Goal: Use online tool/utility: Utilize a website feature to perform a specific function

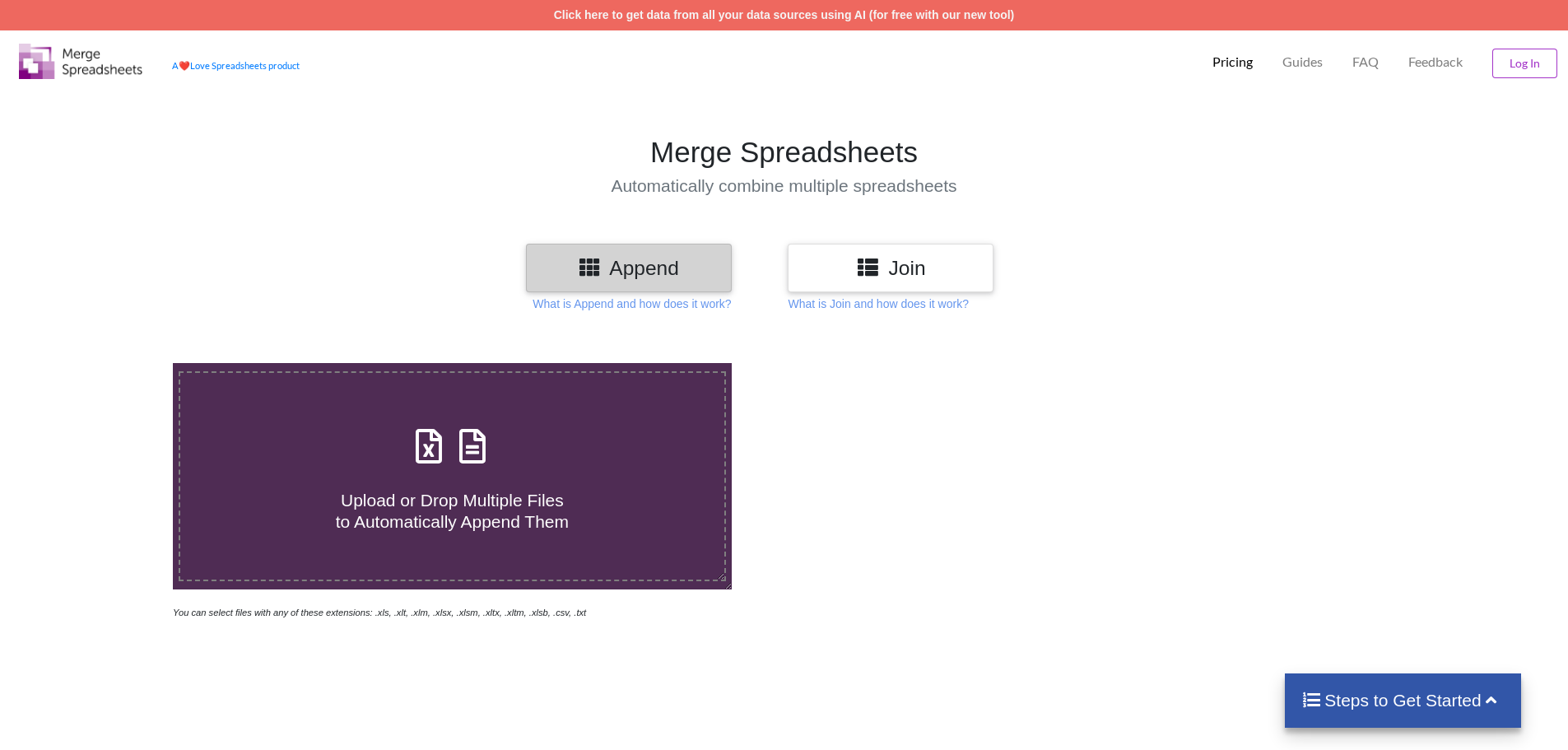
click at [461, 529] on span "Upload or Drop Multiple Files to Automatically Append Them" at bounding box center [452, 511] width 233 height 40
click at [112, 363] on input "Upload or Drop Multiple Files to Automatically Append Them" at bounding box center [112, 363] width 0 height 0
type input "C:\fakepath\2025 OPD DAILY CENSUS AND MONITORING OF RECORDS .xlsx"
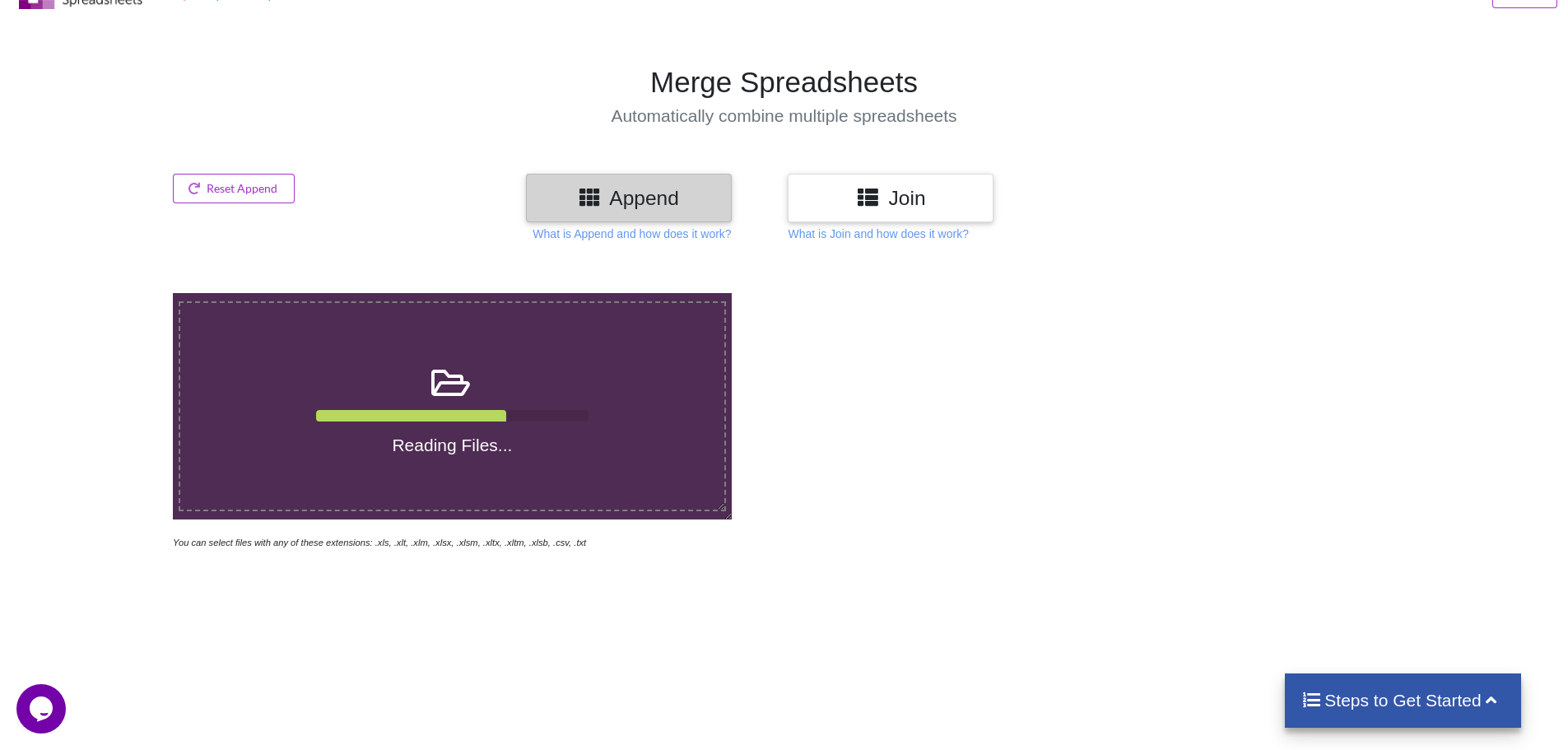
scroll to position [12, 0]
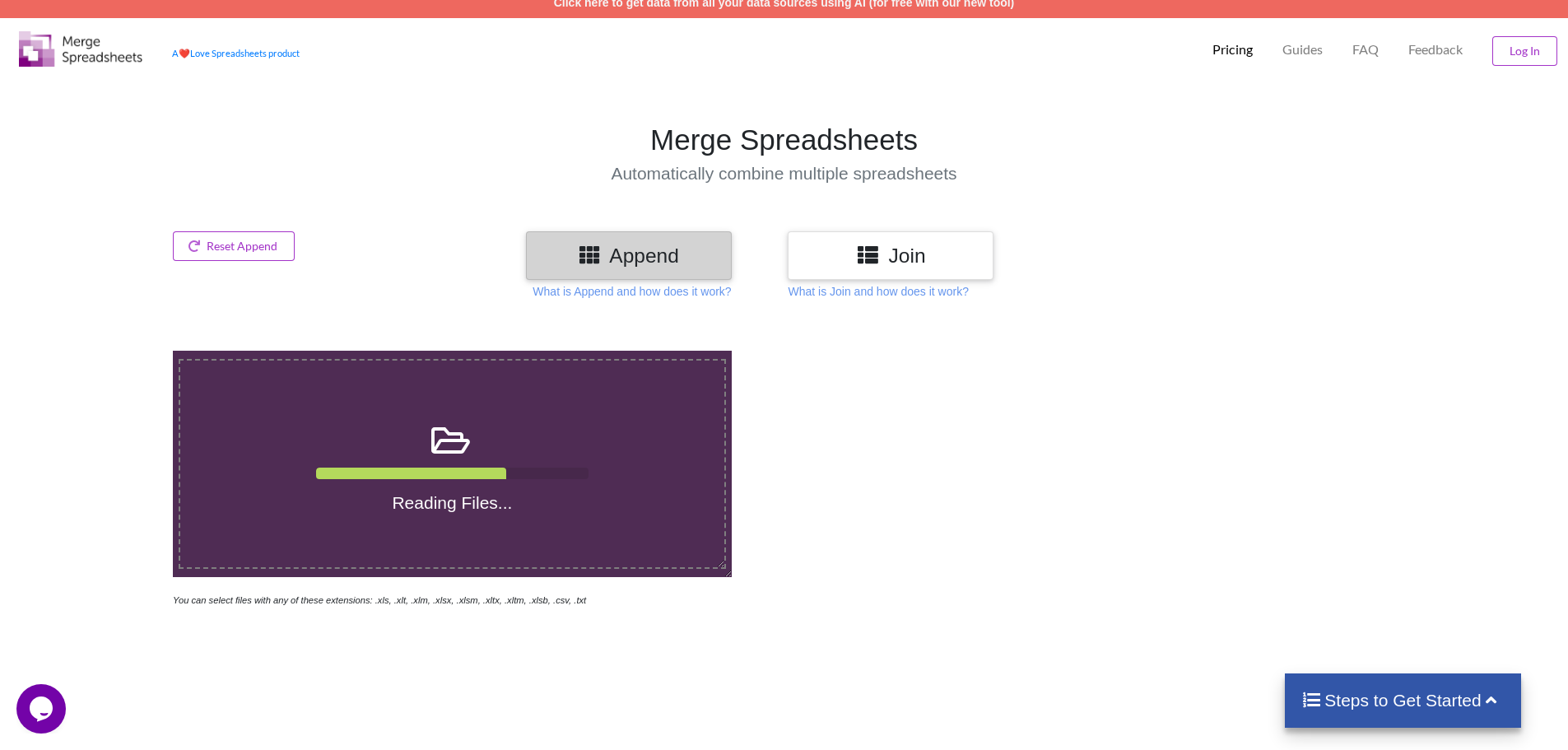
drag, startPoint x: 685, startPoint y: 293, endPoint x: 987, endPoint y: 470, distance: 350.0
click at [1046, 495] on div at bounding box center [1115, 479] width 664 height 257
drag, startPoint x: 664, startPoint y: 289, endPoint x: 1041, endPoint y: 456, distance: 412.3
click at [1041, 456] on div at bounding box center [1115, 479] width 664 height 257
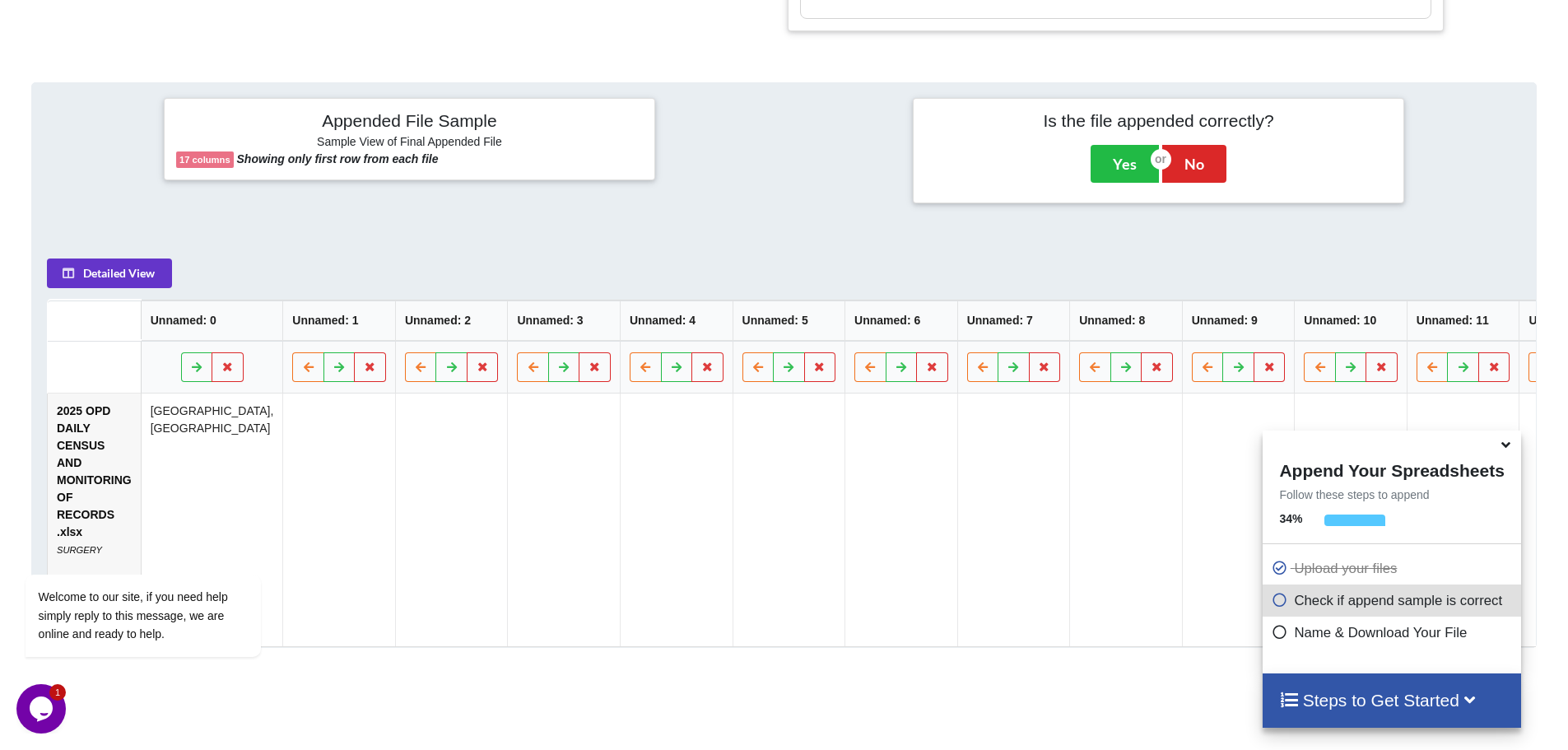
scroll to position [694, 0]
click at [39, 555] on icon "Chat attention grabber" at bounding box center [36, 551] width 15 height 15
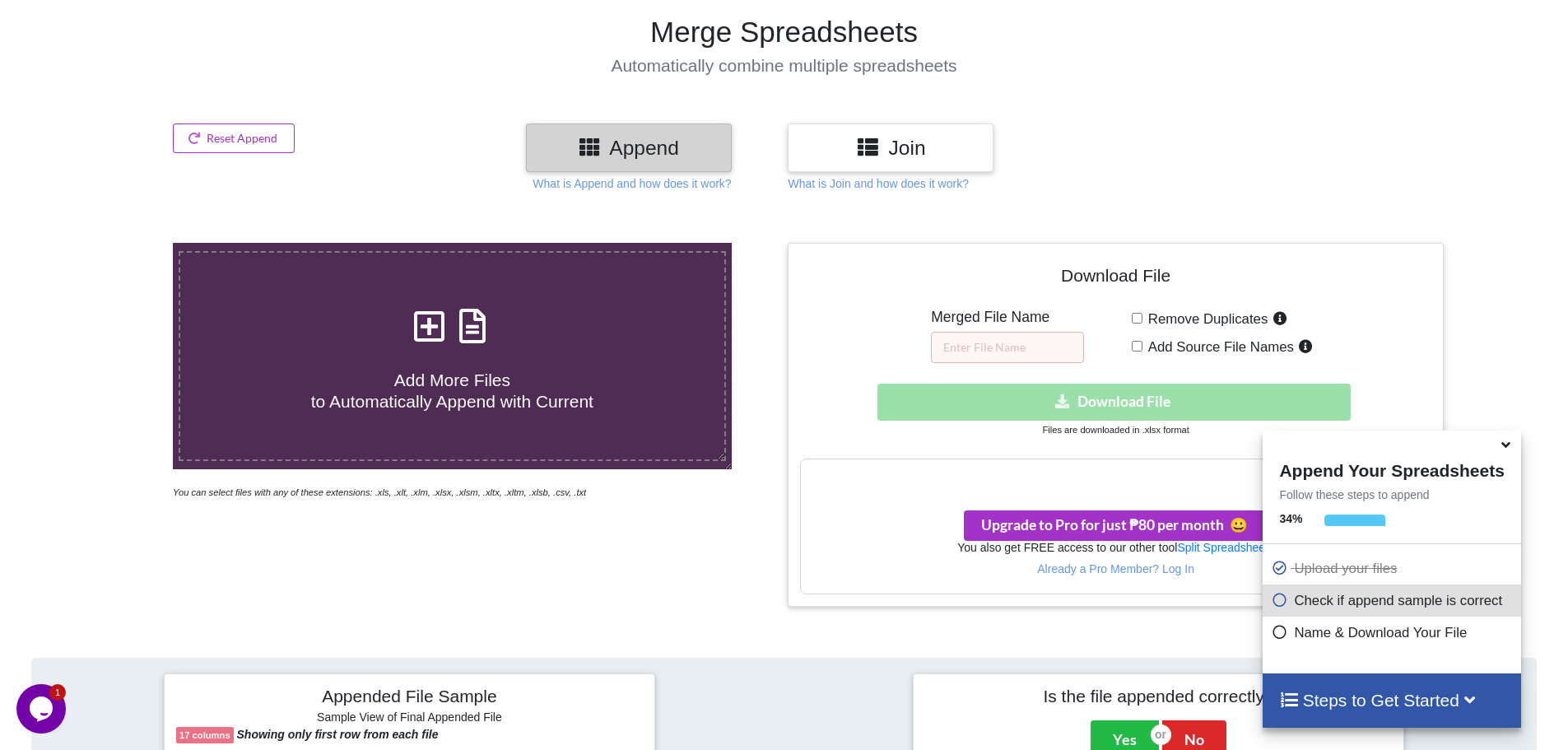
scroll to position [119, 0]
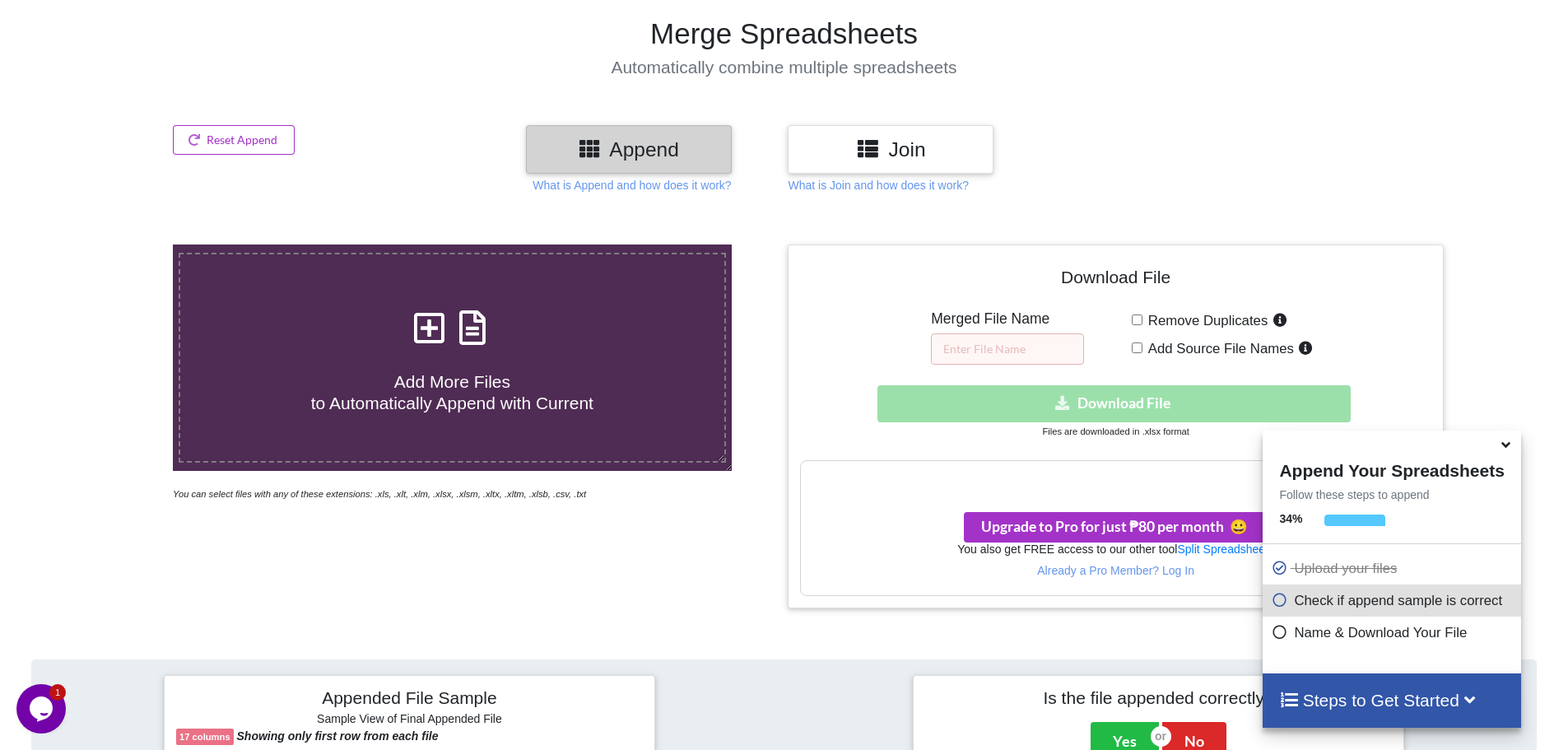
click at [654, 146] on h3 "Append" at bounding box center [629, 149] width 181 height 24
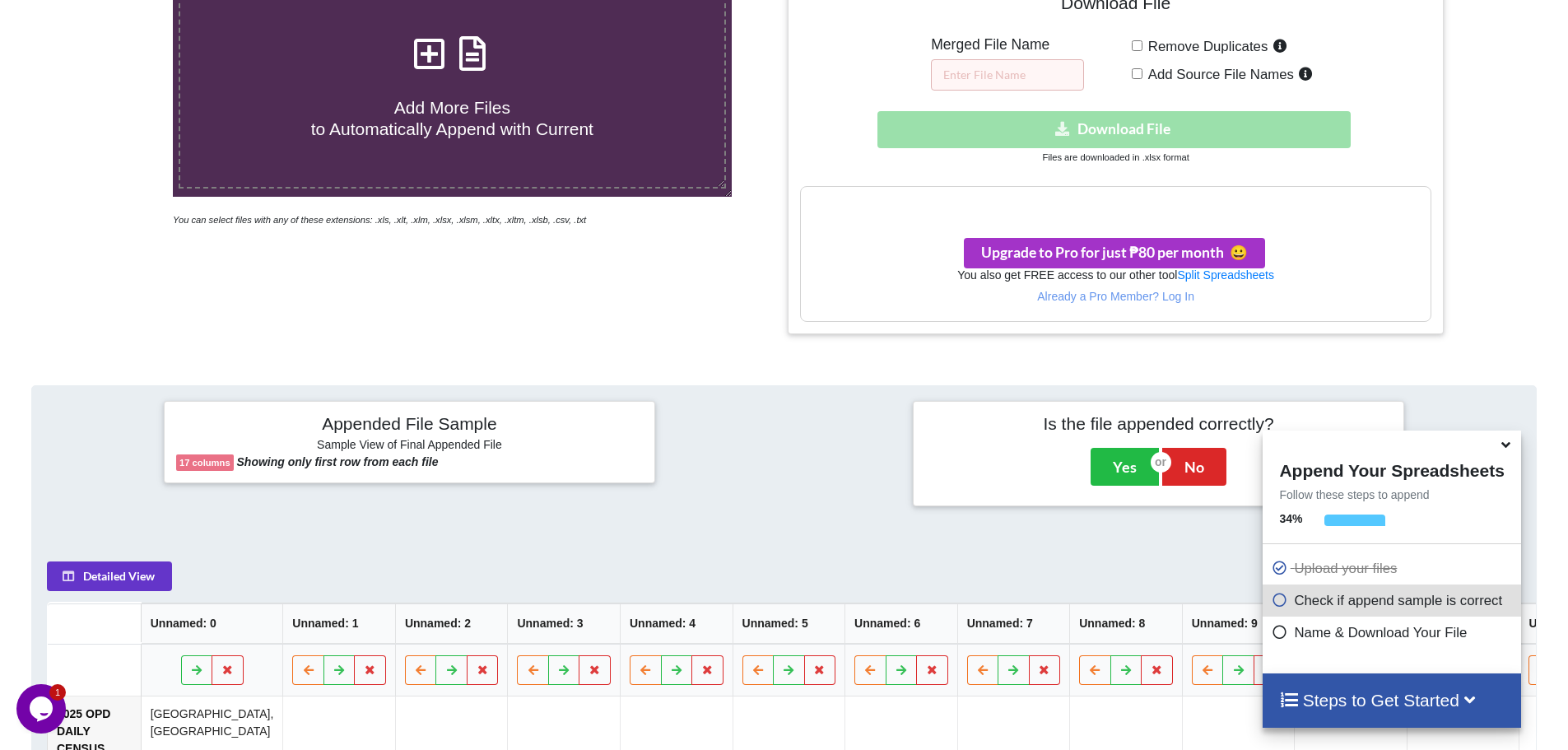
scroll to position [283, 0]
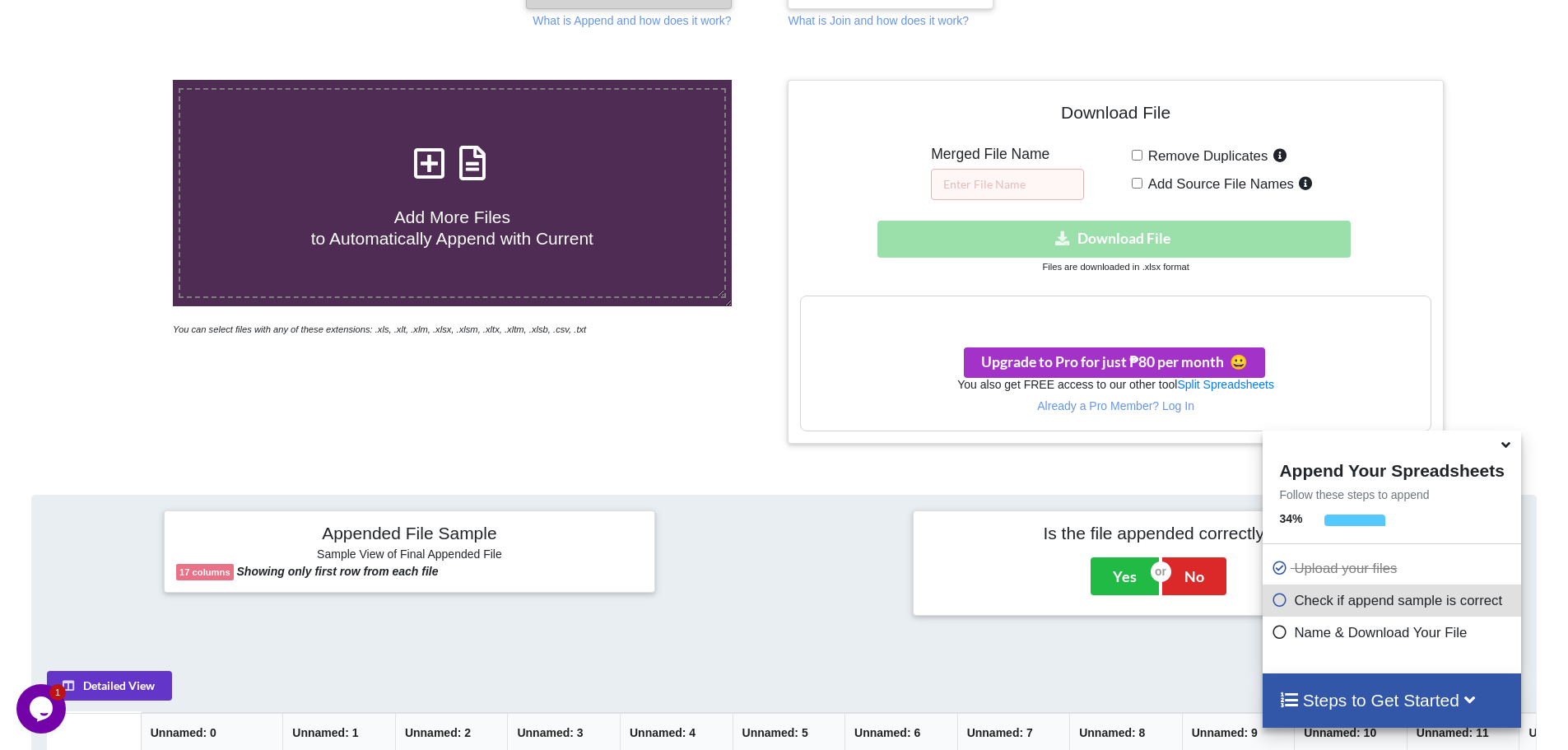
click at [1208, 238] on div "Download hidden Download File" at bounding box center [1115, 239] width 630 height 37
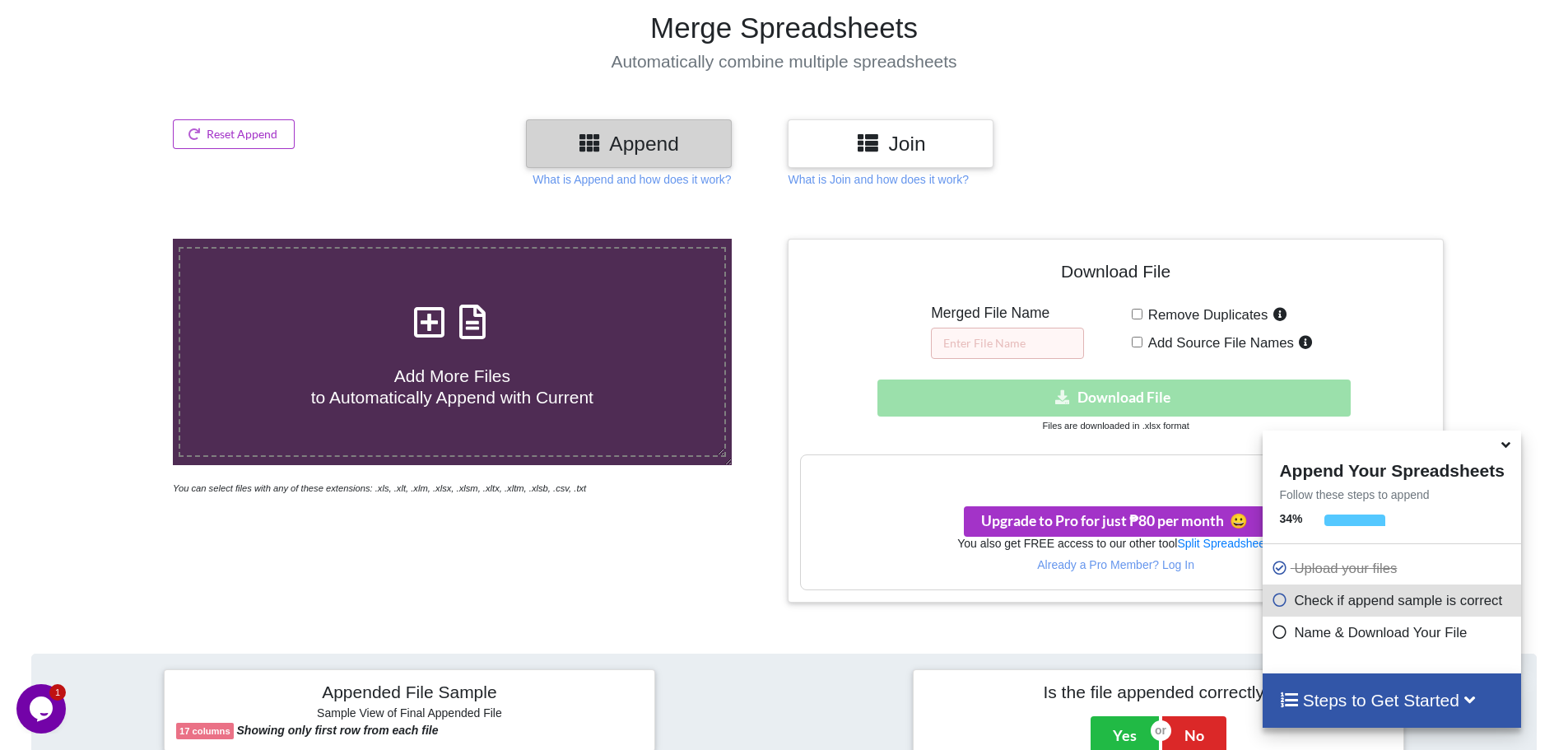
scroll to position [119, 0]
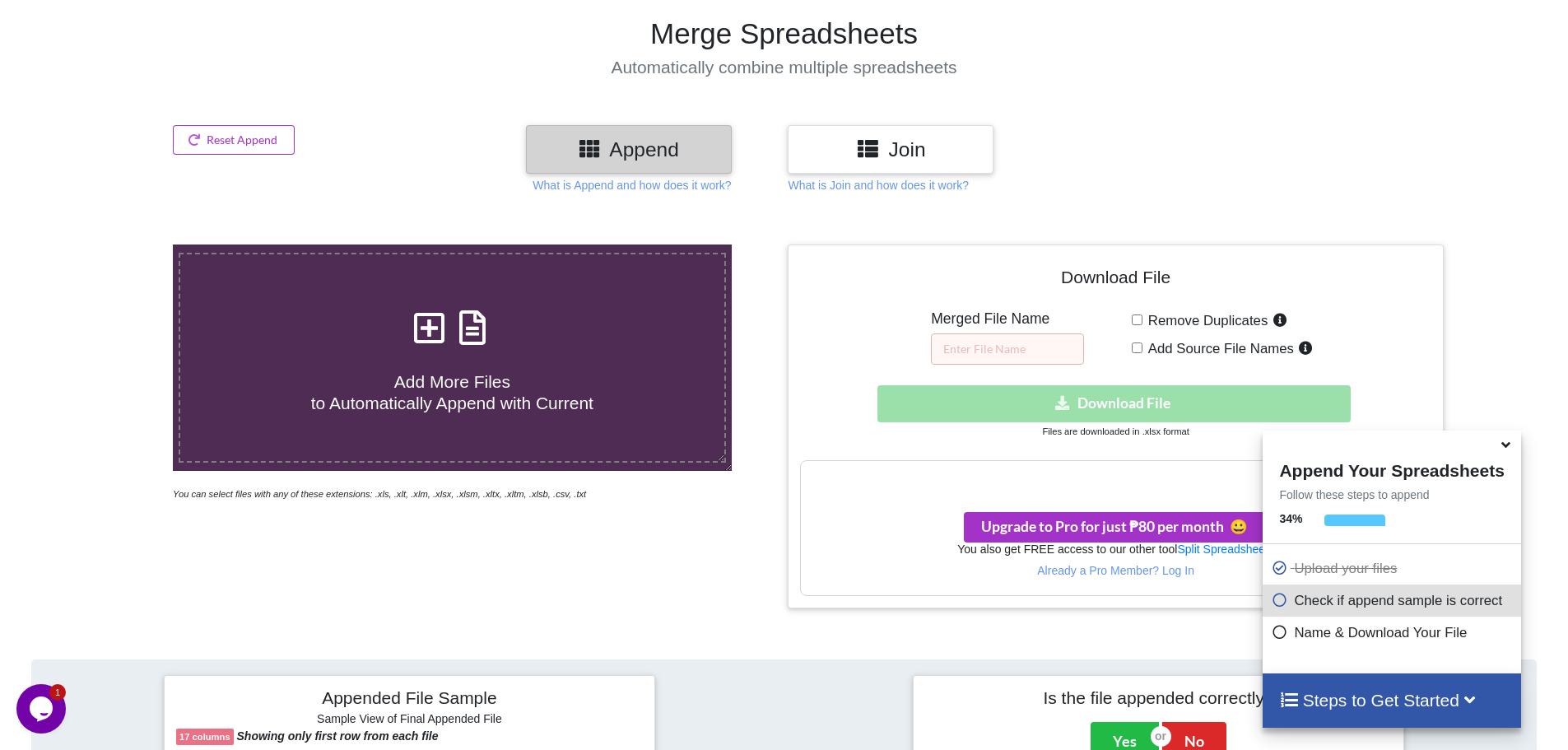
click at [627, 155] on h3 "Append" at bounding box center [629, 149] width 181 height 24
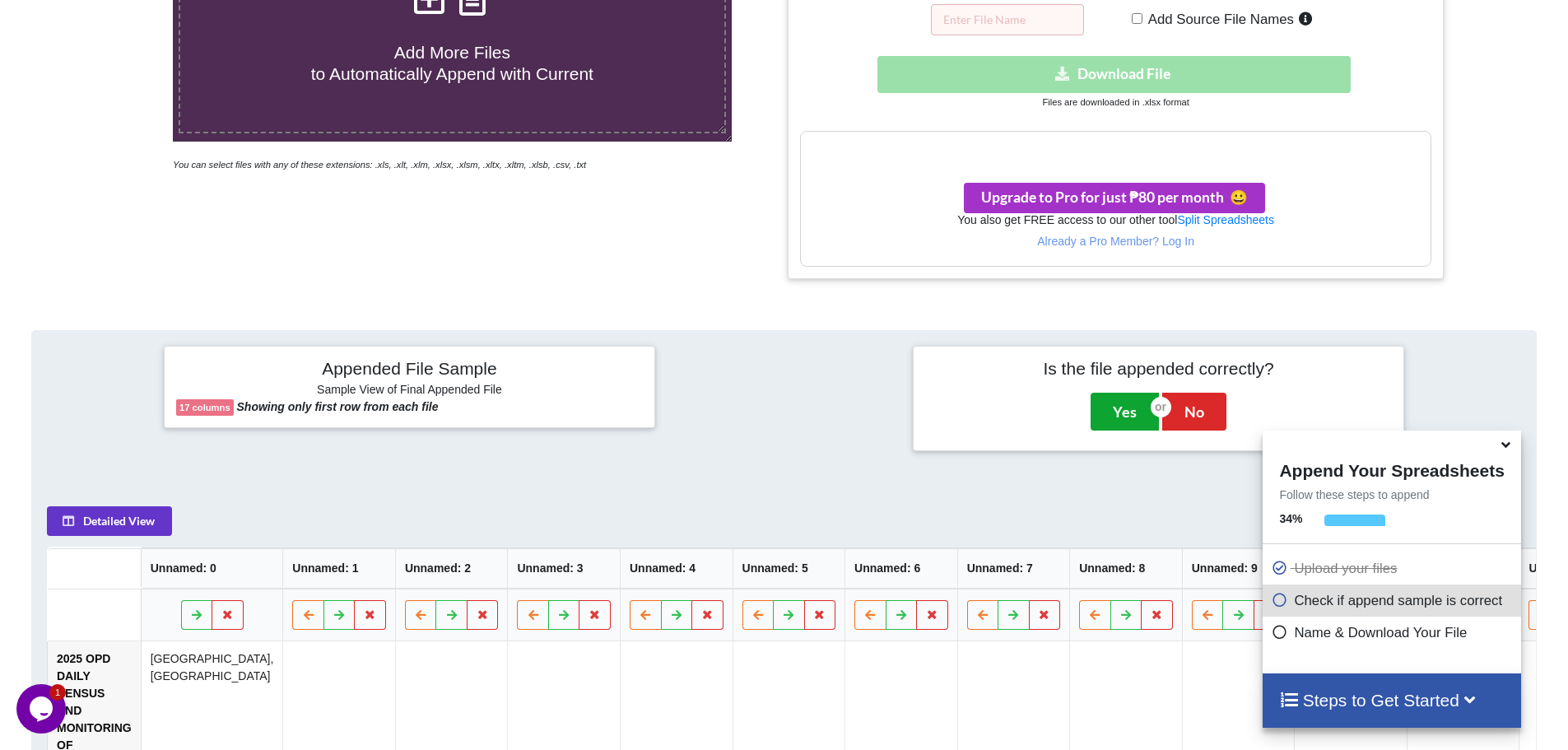
click at [1135, 427] on button "Yes" at bounding box center [1125, 412] width 68 height 38
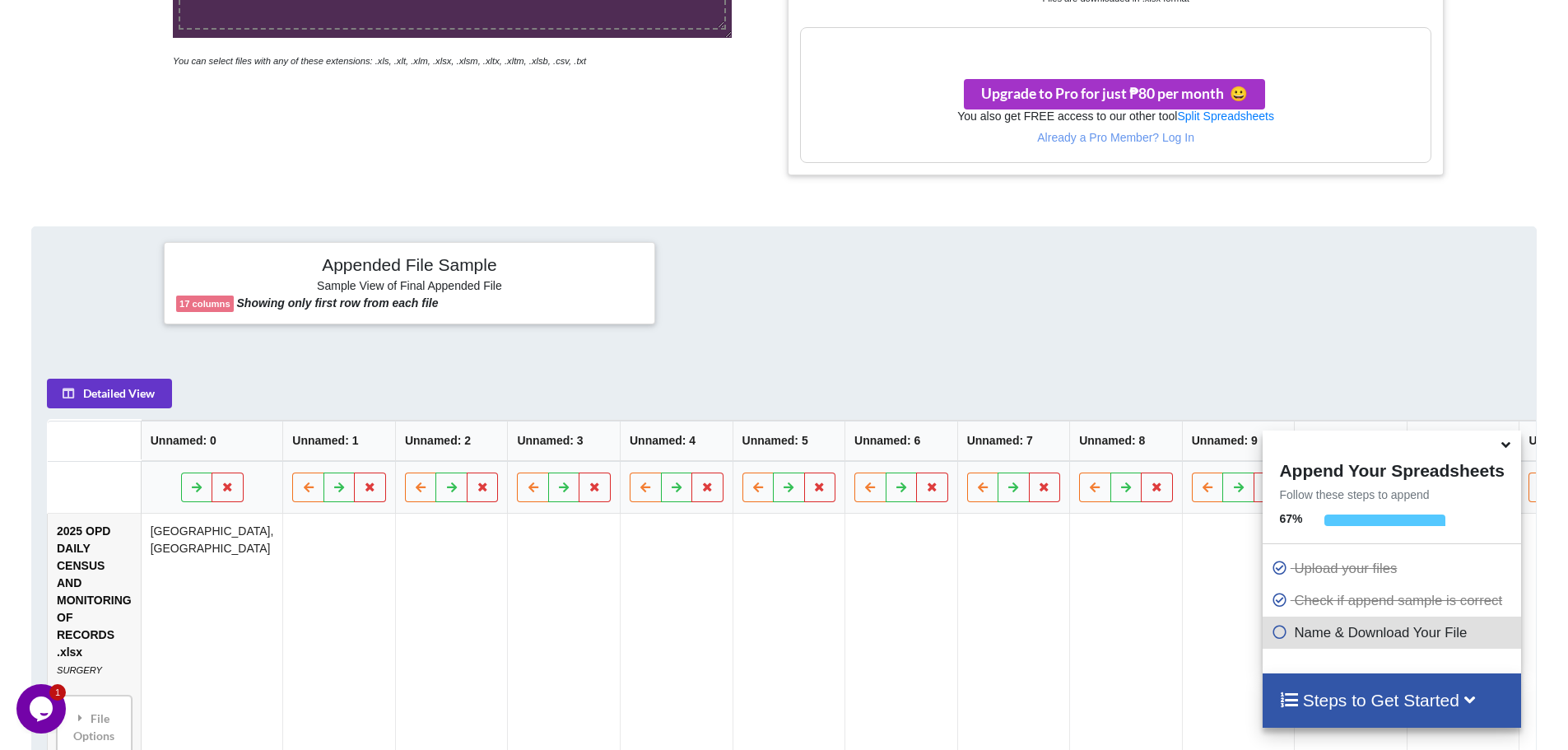
scroll to position [527, 0]
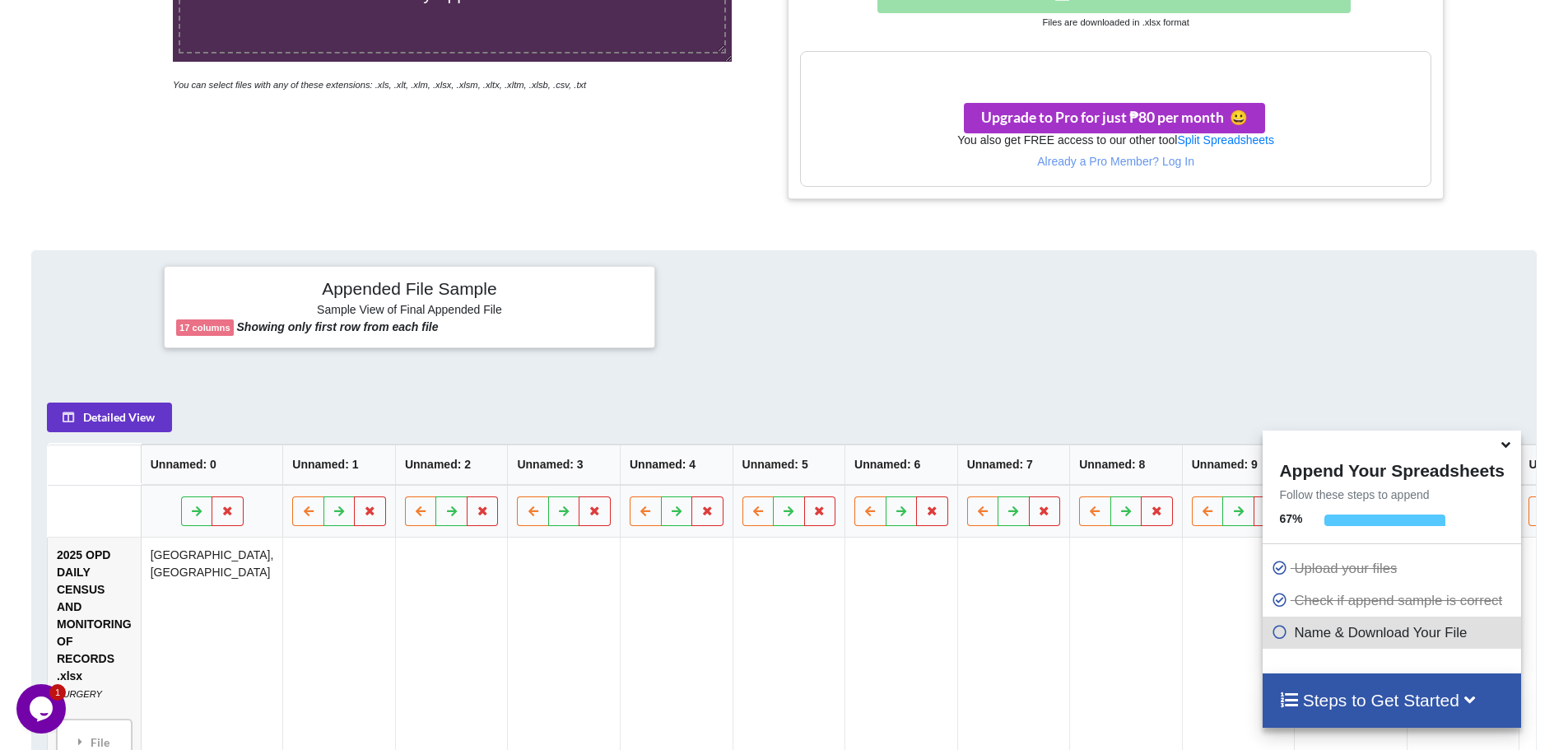
click at [452, 289] on h4 "Appended File Sample" at bounding box center [409, 290] width 467 height 23
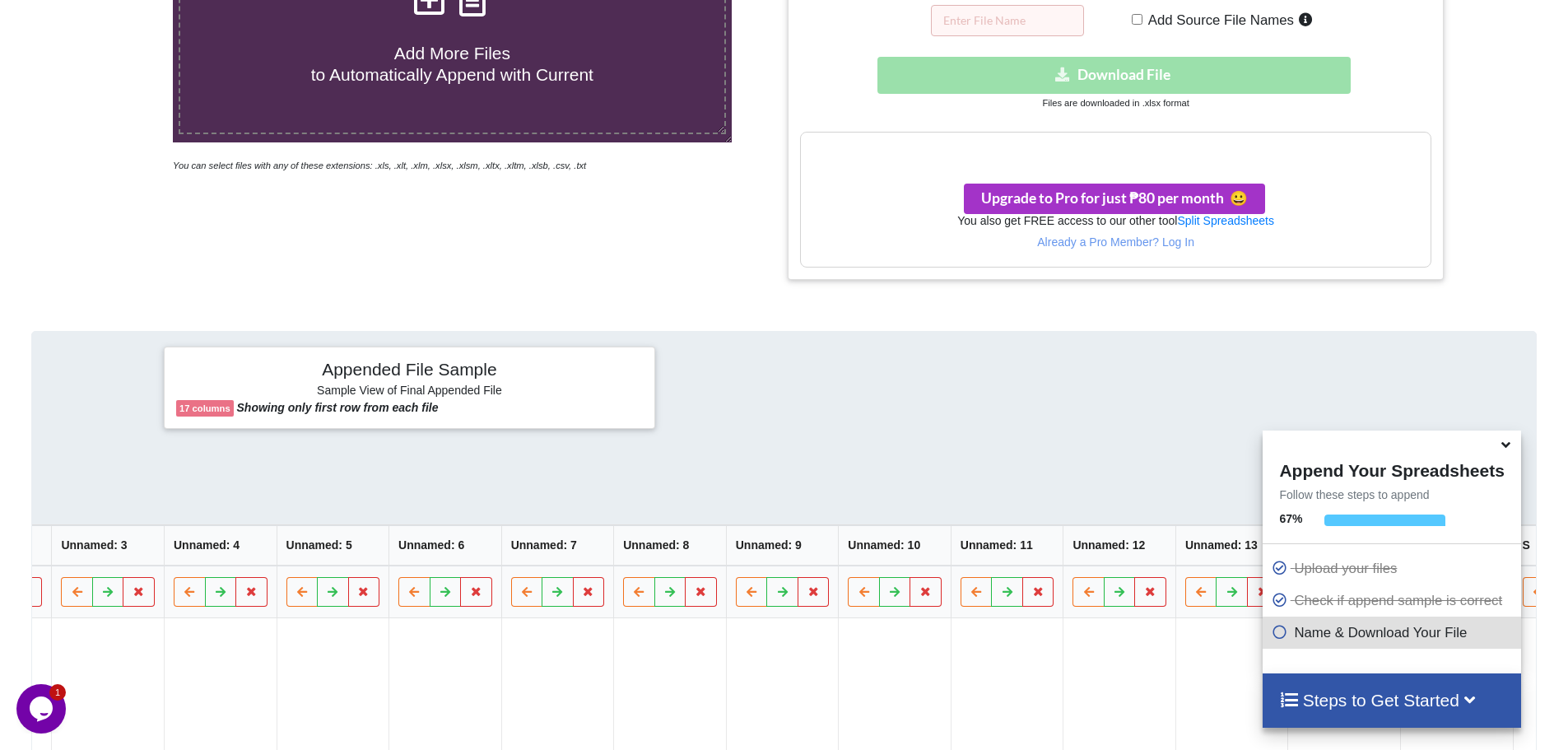
scroll to position [347, 0]
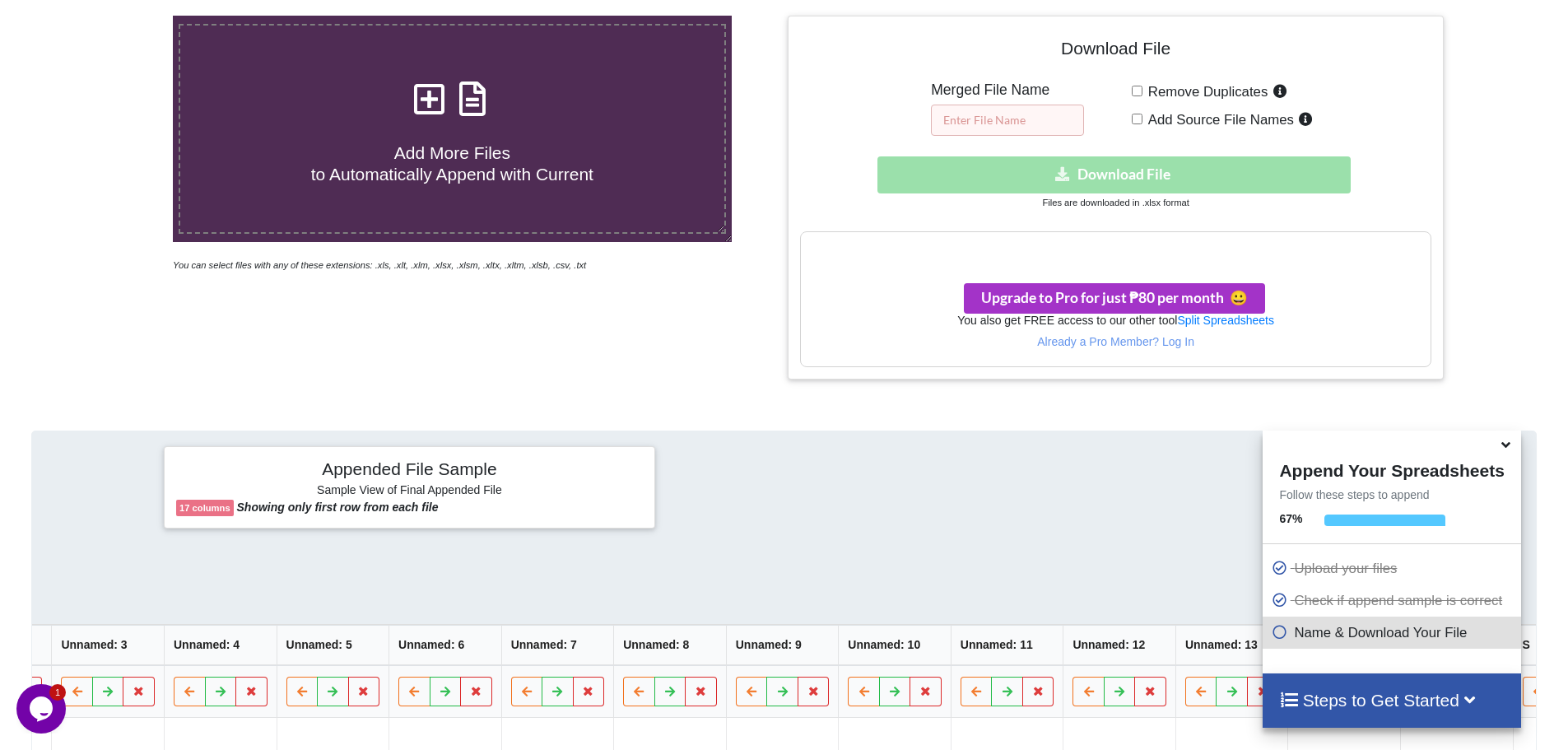
click at [1060, 120] on input "text" at bounding box center [1007, 120] width 153 height 32
type input "MERGER"
click at [1420, 140] on div "Download File Merged File Name MERGER Remove Duplicates Add Source File Names D…" at bounding box center [1115, 197] width 630 height 338
click at [1173, 174] on div "Download hidden Download File" at bounding box center [1115, 174] width 630 height 37
